Goal: Check status: Check status

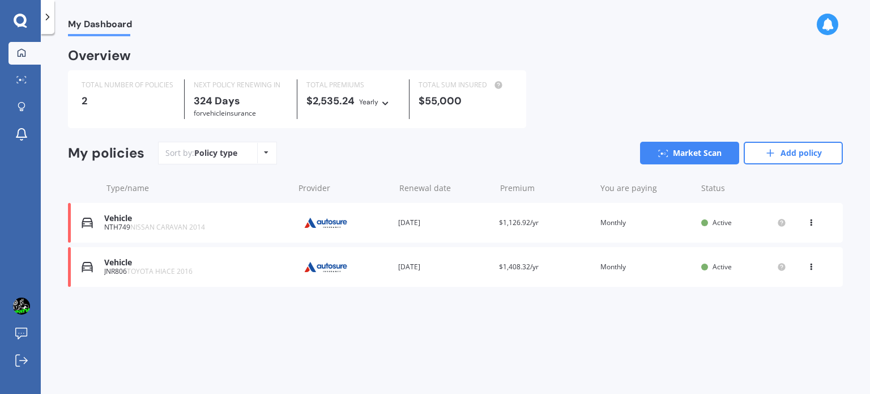
click at [202, 271] on div "JNR806 TOYOTA HIACE 2016" at bounding box center [196, 271] width 184 height 8
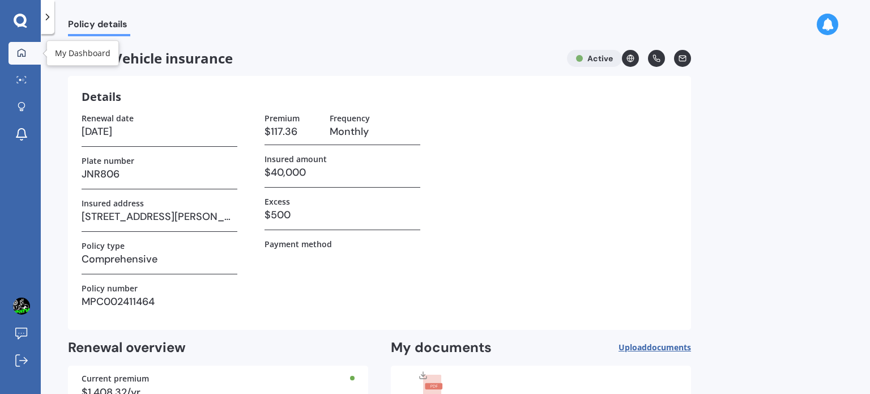
click at [18, 52] on icon at bounding box center [22, 52] width 8 height 8
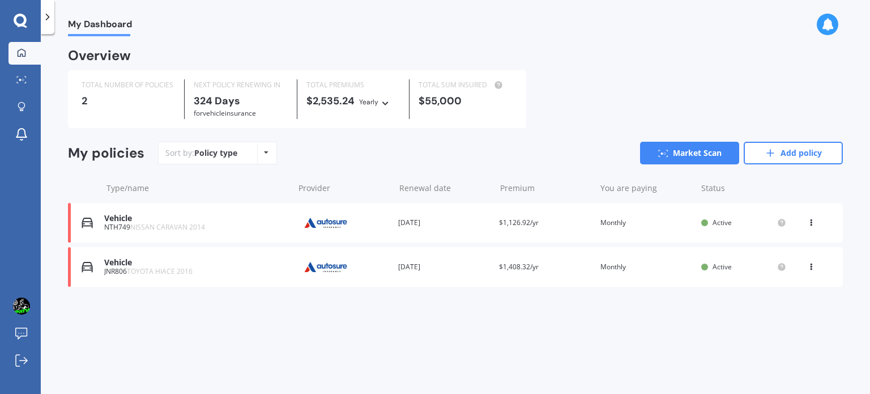
click at [116, 271] on div "JNR806 TOYOTA HIACE 2016" at bounding box center [196, 271] width 184 height 8
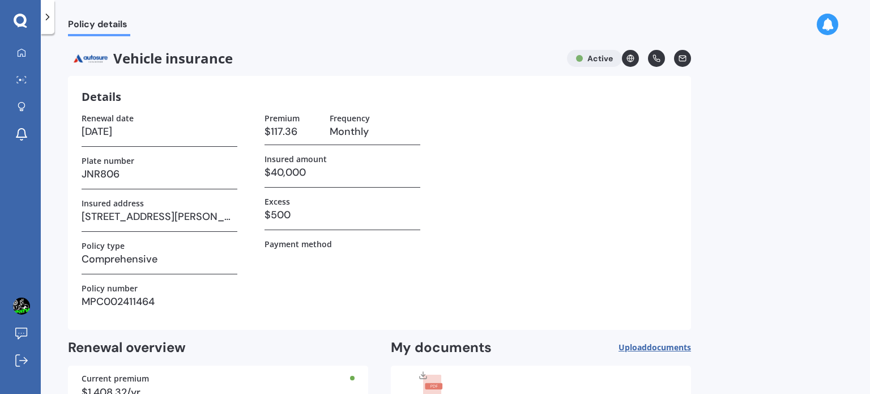
click at [116, 271] on div "Policy type Comprehensive" at bounding box center [160, 257] width 156 height 33
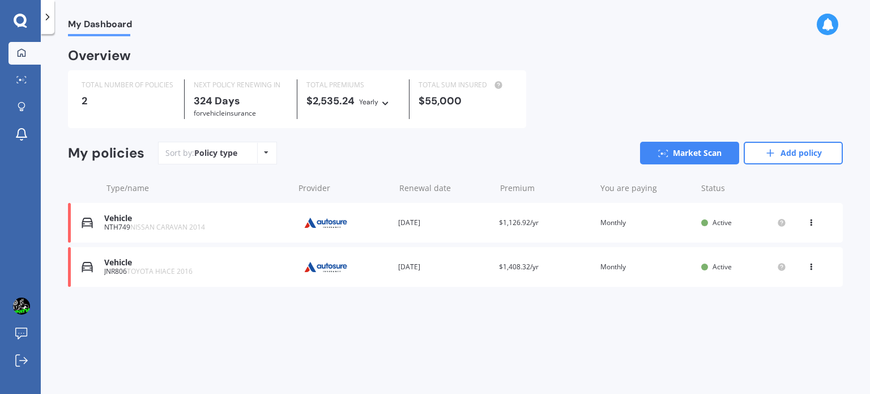
click at [17, 23] on icon at bounding box center [20, 20] width 13 height 13
